Goal: Obtain resource: Obtain resource

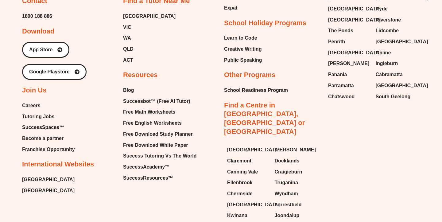
scroll to position [2609, 0]
click at [156, 107] on span "Free Math Worksheets" at bounding box center [149, 111] width 52 height 9
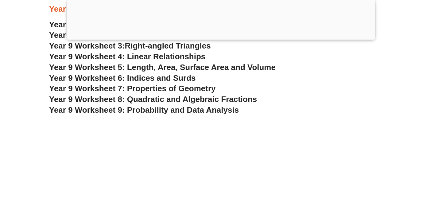
scroll to position [2186, 0]
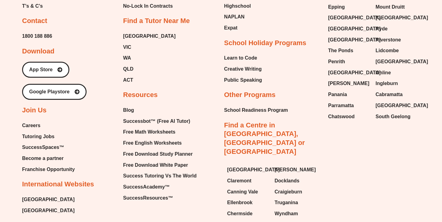
scroll to position [2609, 0]
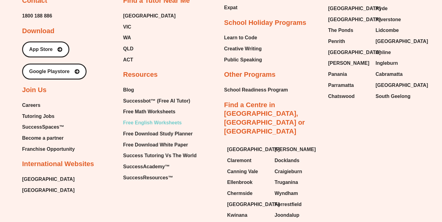
click at [147, 118] on span "Free English Worksheets" at bounding box center [152, 122] width 59 height 9
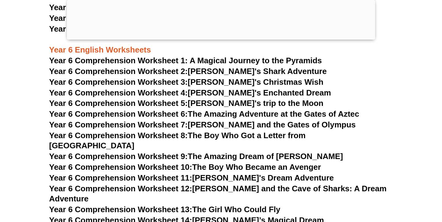
scroll to position [3458, 0]
